Goal: Check status

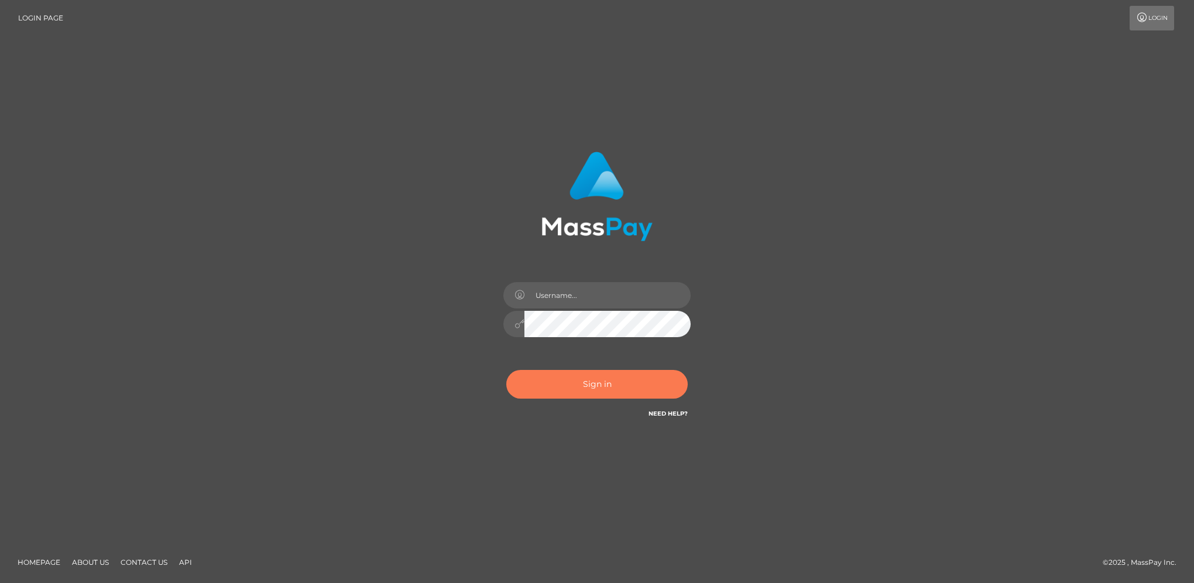
click at [639, 385] on button "Sign in" at bounding box center [596, 384] width 181 height 29
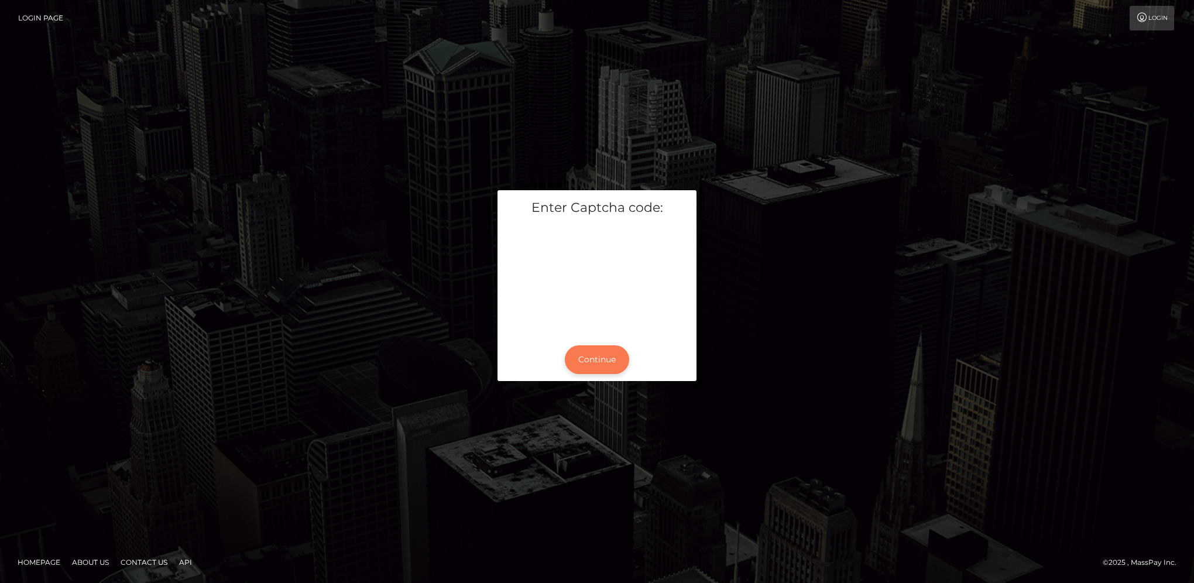
click at [584, 358] on button "Continue" at bounding box center [597, 359] width 64 height 29
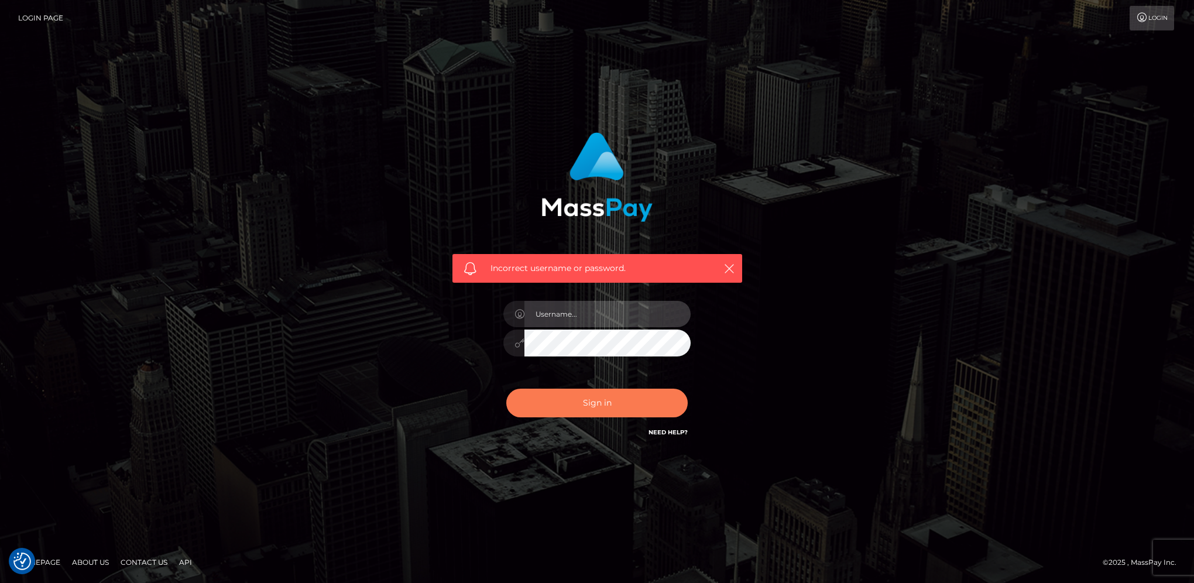
type input "hengland"
click at [660, 405] on button "Sign in" at bounding box center [596, 403] width 181 height 29
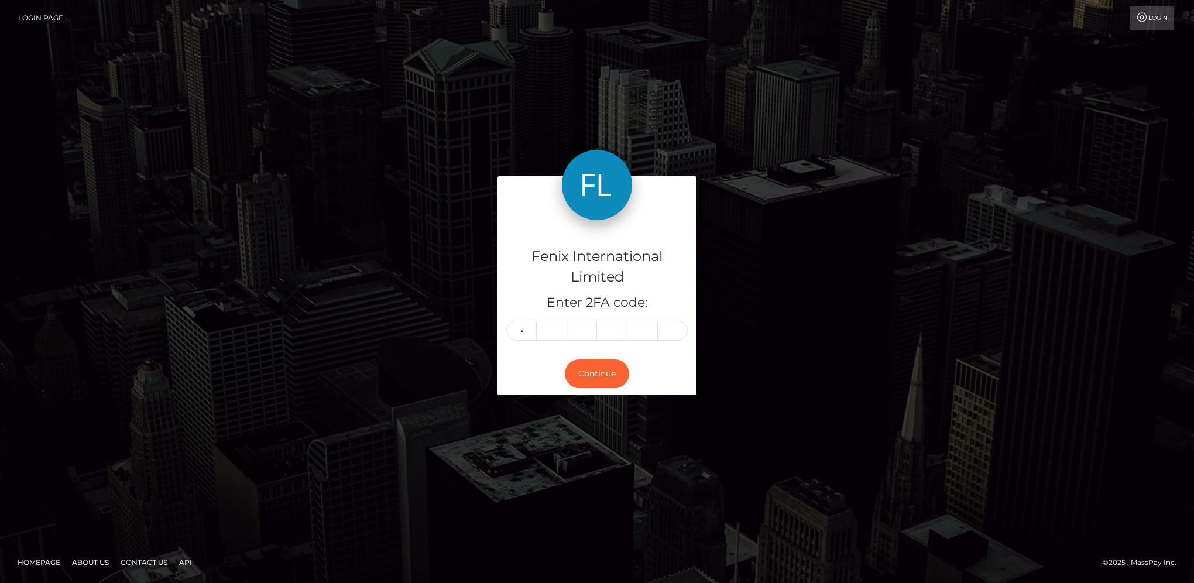
type input "6"
type input "5"
type input "6"
type input "0"
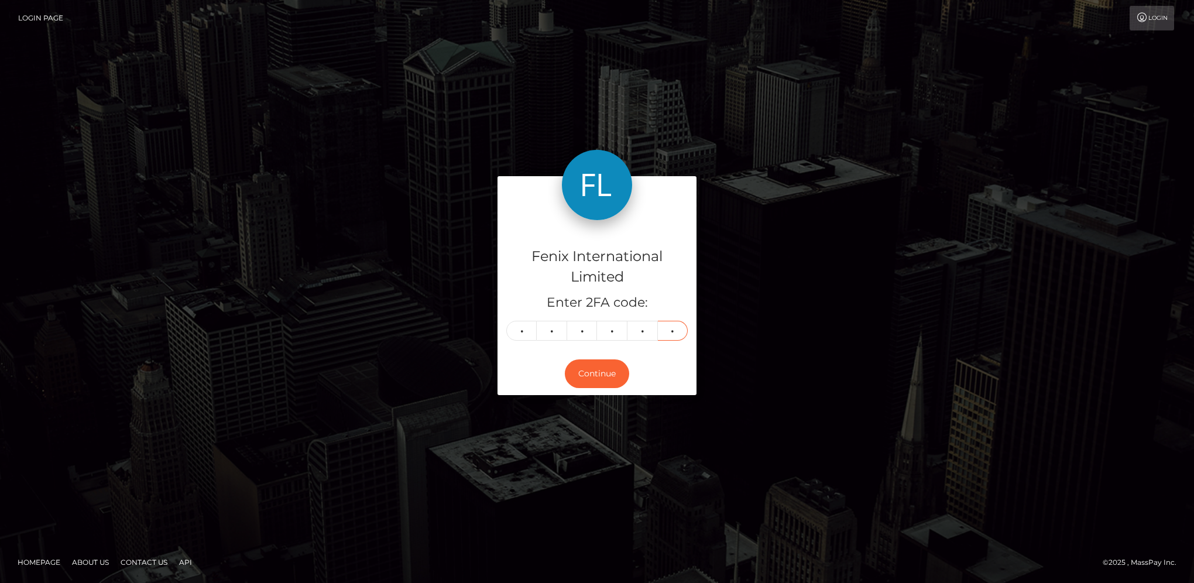
type input "4"
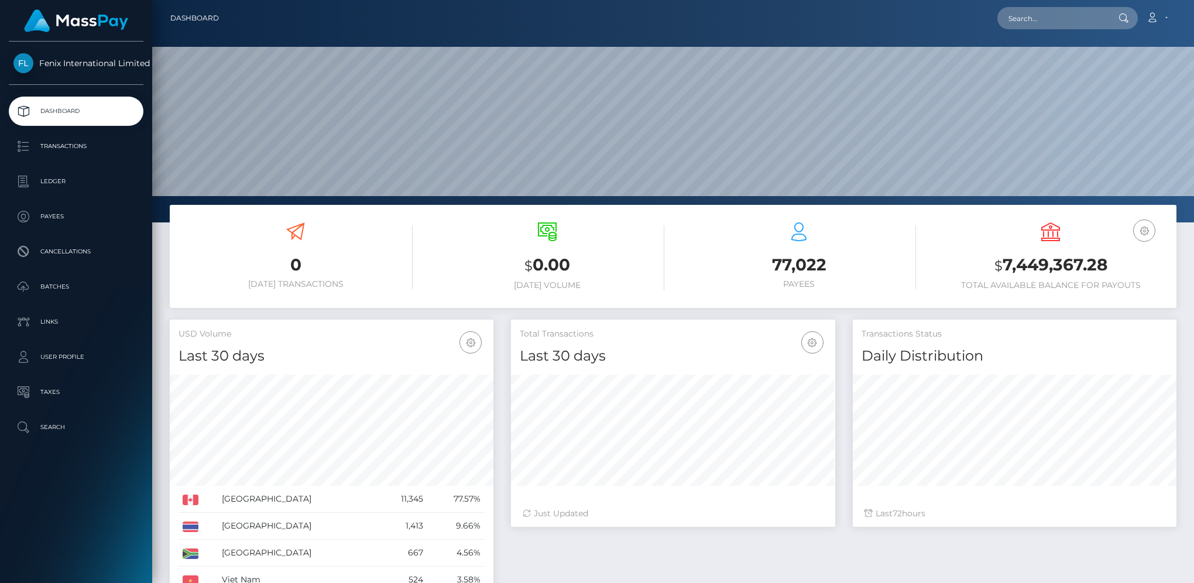
scroll to position [222, 1042]
click at [56, 294] on p "Batches" at bounding box center [75, 287] width 125 height 18
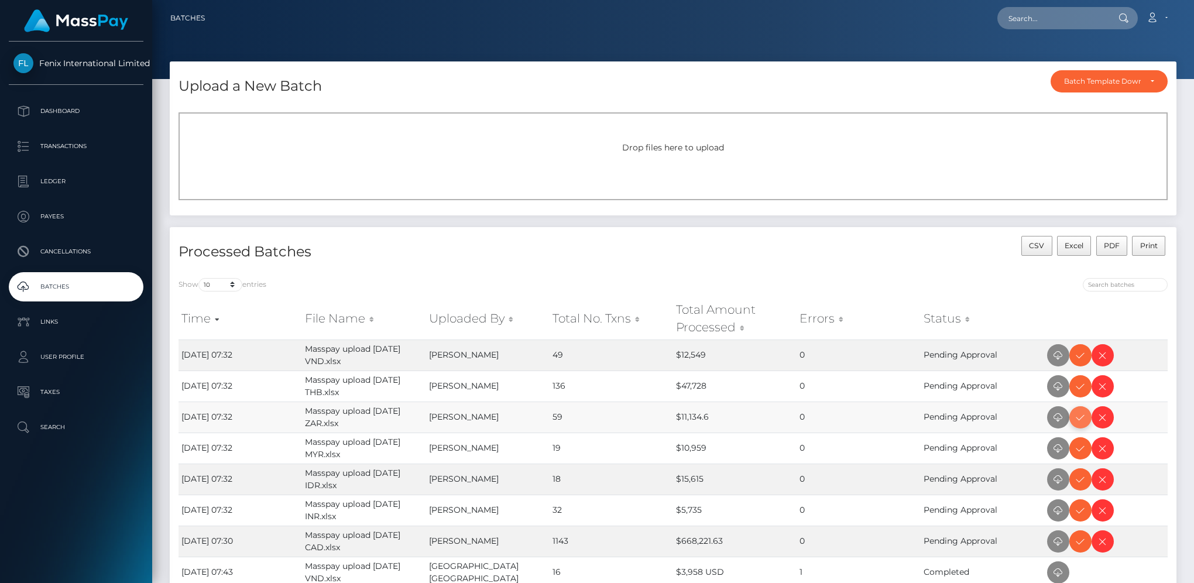
drag, startPoint x: 1080, startPoint y: 416, endPoint x: 1124, endPoint y: 407, distance: 44.8
click at [1080, 416] on icon at bounding box center [1080, 417] width 14 height 15
click at [1083, 356] on icon at bounding box center [1080, 355] width 14 height 15
drag, startPoint x: 1077, startPoint y: 382, endPoint x: 1096, endPoint y: 375, distance: 20.6
click at [1077, 382] on icon at bounding box center [1080, 386] width 14 height 15
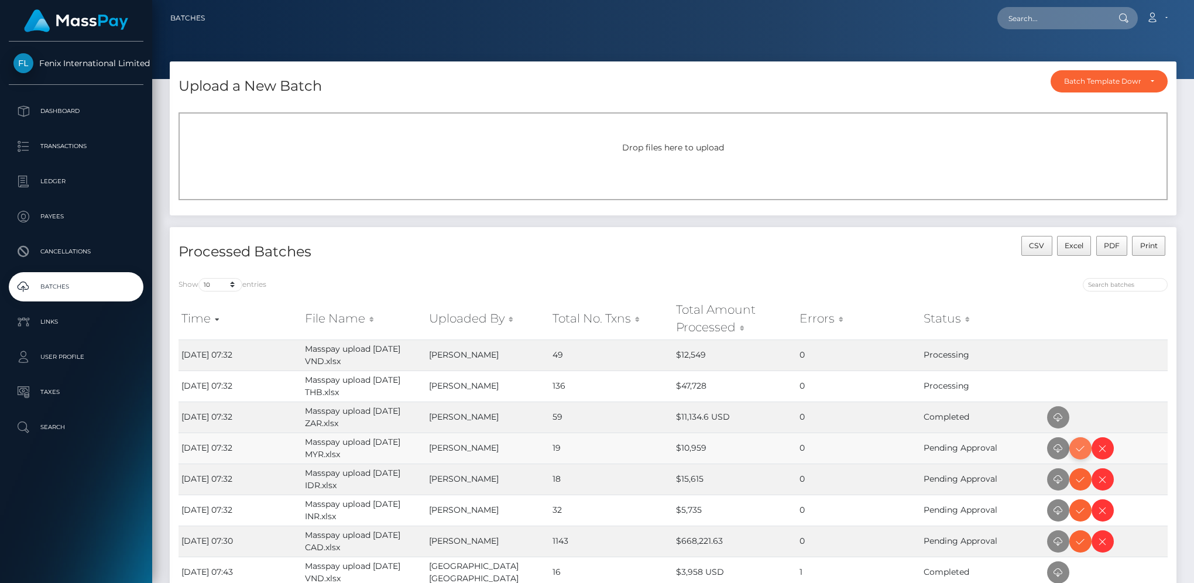
click at [1081, 447] on icon at bounding box center [1080, 448] width 14 height 15
click at [1080, 509] on icon at bounding box center [1080, 510] width 14 height 15
click at [1083, 480] on icon at bounding box center [1080, 479] width 14 height 15
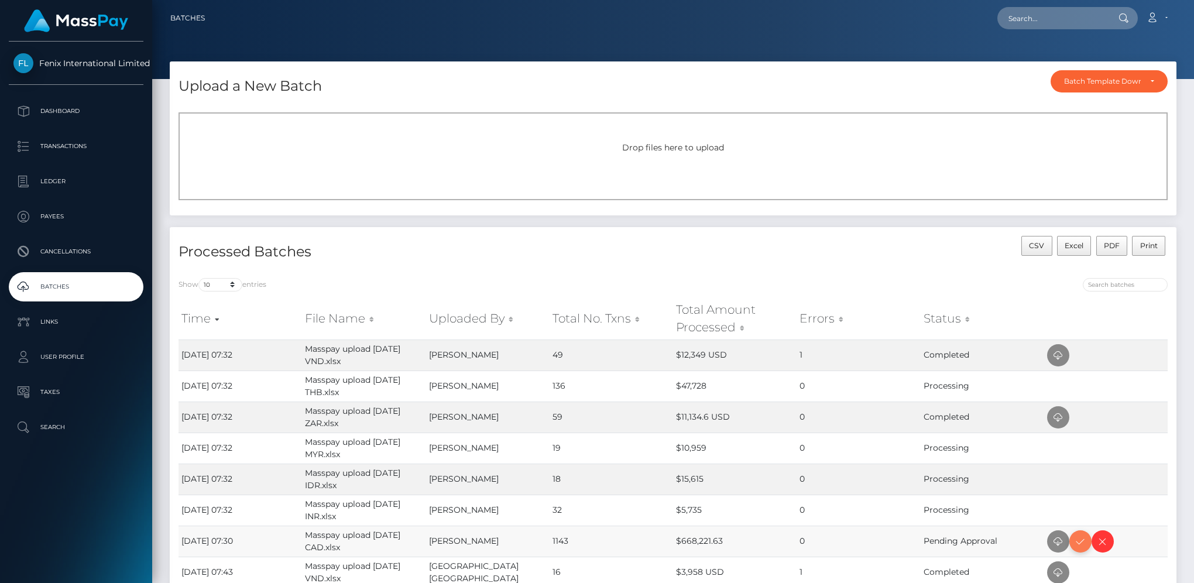
click at [1086, 538] on icon at bounding box center [1080, 541] width 14 height 15
